Goal: Information Seeking & Learning: Learn about a topic

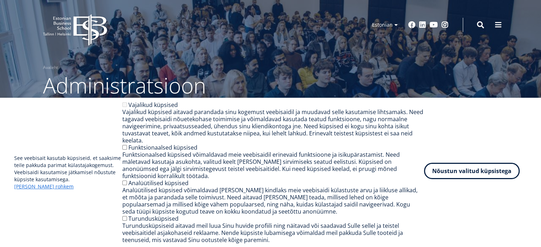
click at [469, 179] on button "Nõustun valitud küpsistega" at bounding box center [472, 171] width 96 height 16
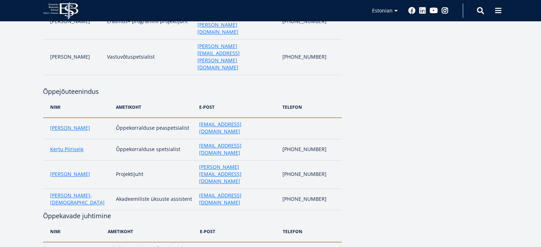
scroll to position [396, 0]
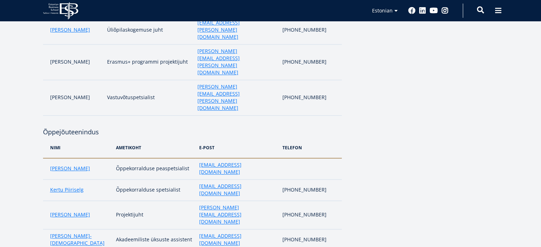
click at [478, 12] on span at bounding box center [480, 9] width 7 height 7
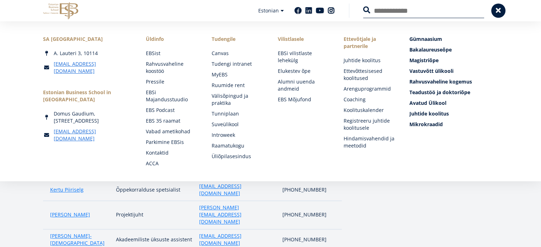
click at [363, 6] on button at bounding box center [366, 9] width 7 height 7
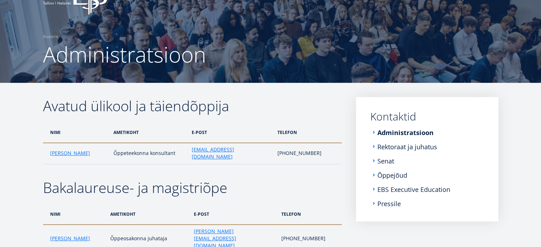
scroll to position [0, 0]
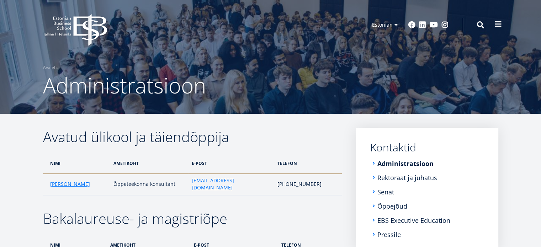
click at [491, 26] on button at bounding box center [498, 24] width 14 height 14
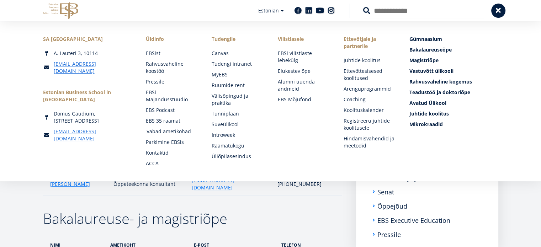
click at [164, 132] on link "Vabad ametikohad" at bounding box center [173, 131] width 52 height 7
click at [434, 48] on span "Bakalaureuseõpe Tutvu ja registreeru" at bounding box center [431, 49] width 42 height 7
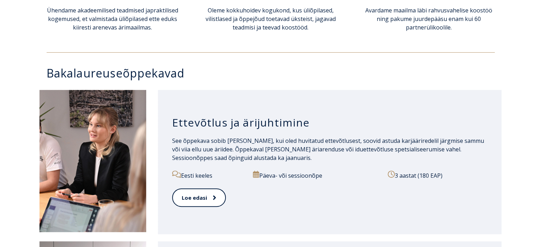
scroll to position [317, 0]
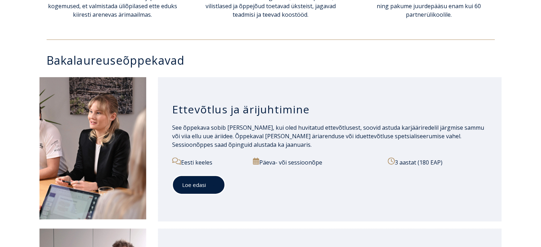
click at [203, 184] on link "Loe edasi" at bounding box center [198, 185] width 53 height 20
